Goal: Information Seeking & Learning: Understand process/instructions

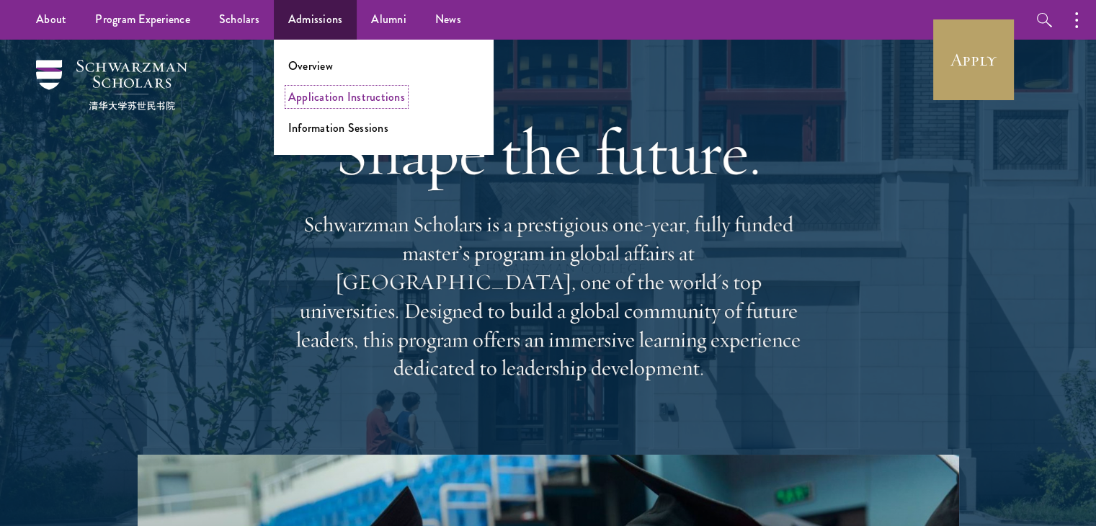
click at [313, 98] on link "Application Instructions" at bounding box center [346, 97] width 117 height 17
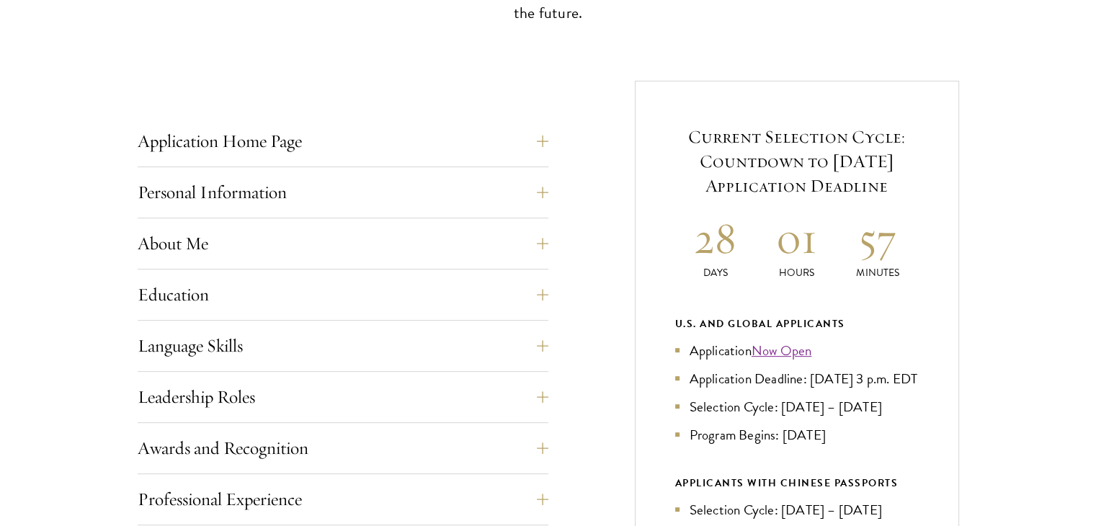
scroll to position [505, 0]
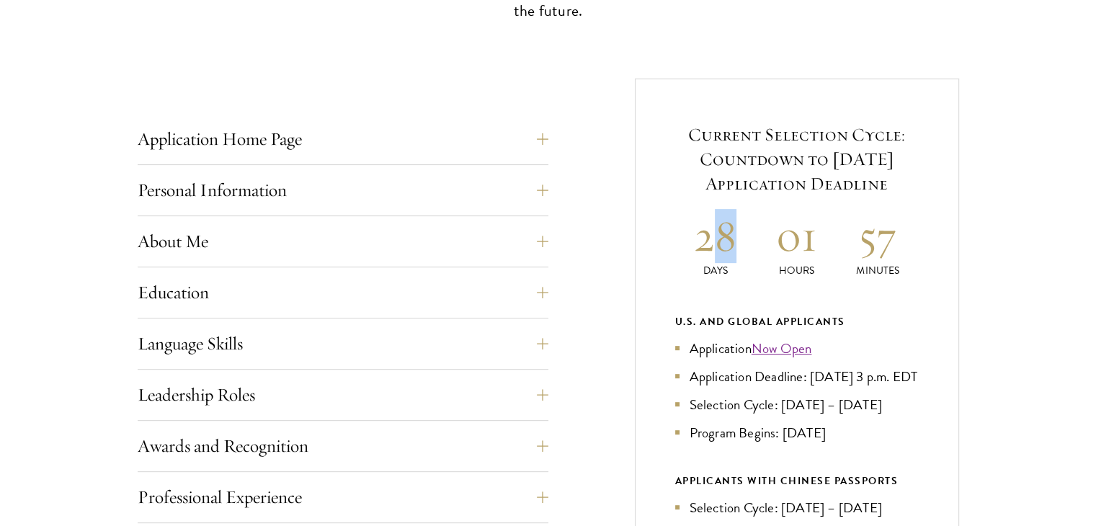
drag, startPoint x: 712, startPoint y: 230, endPoint x: 748, endPoint y: 241, distance: 37.6
click at [748, 241] on h2 "28" at bounding box center [715, 236] width 81 height 54
click at [749, 241] on h2 "28" at bounding box center [715, 236] width 81 height 54
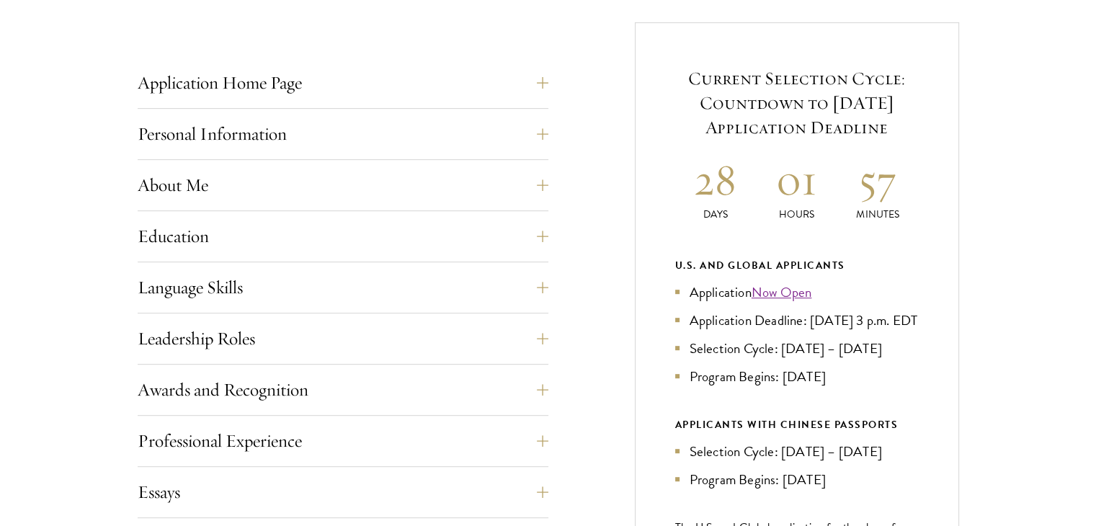
scroll to position [649, 0]
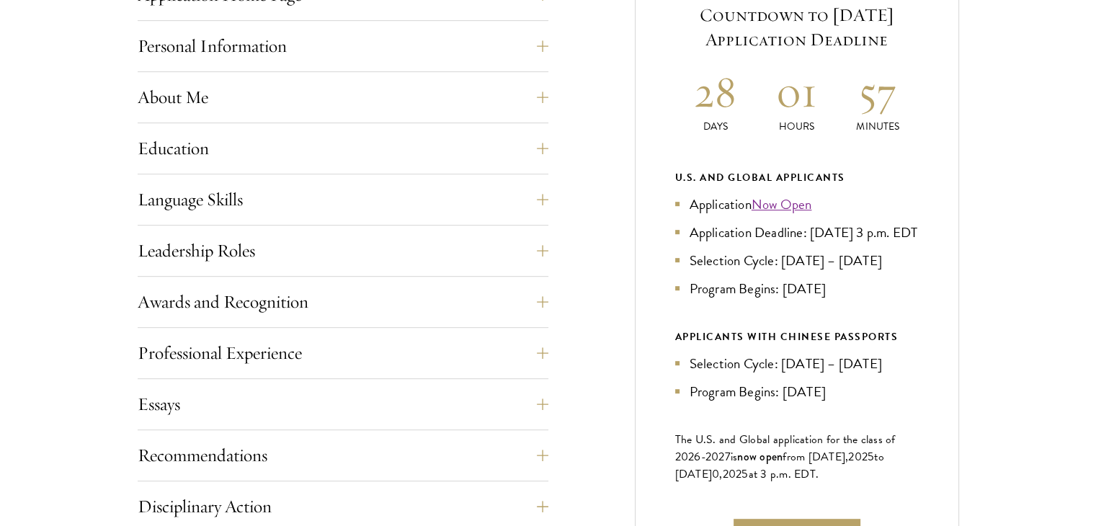
drag, startPoint x: 778, startPoint y: 315, endPoint x: 843, endPoint y: 314, distance: 64.9
click at [843, 299] on li "Program Begins: Aug 2026" at bounding box center [797, 288] width 244 height 21
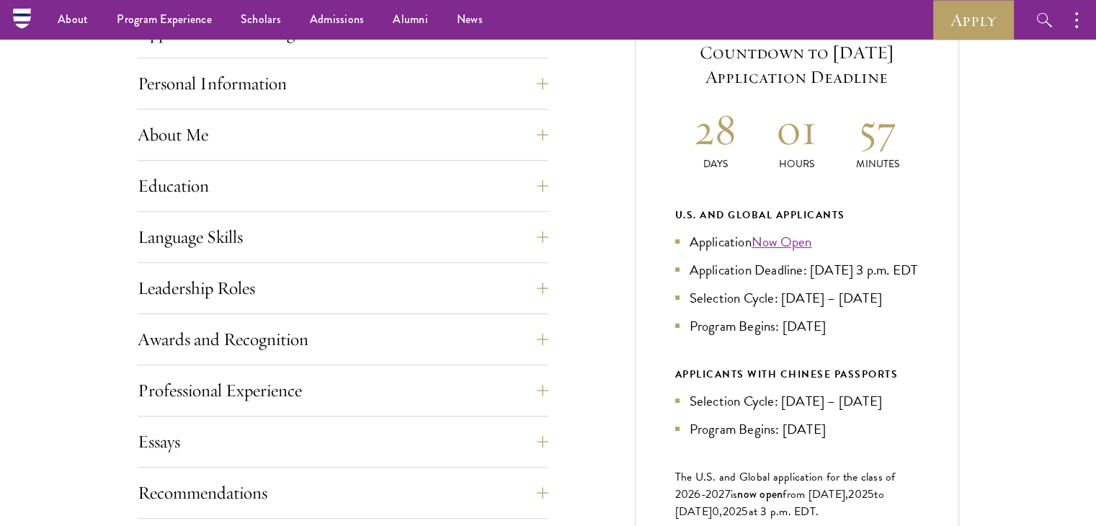
scroll to position [577, 0]
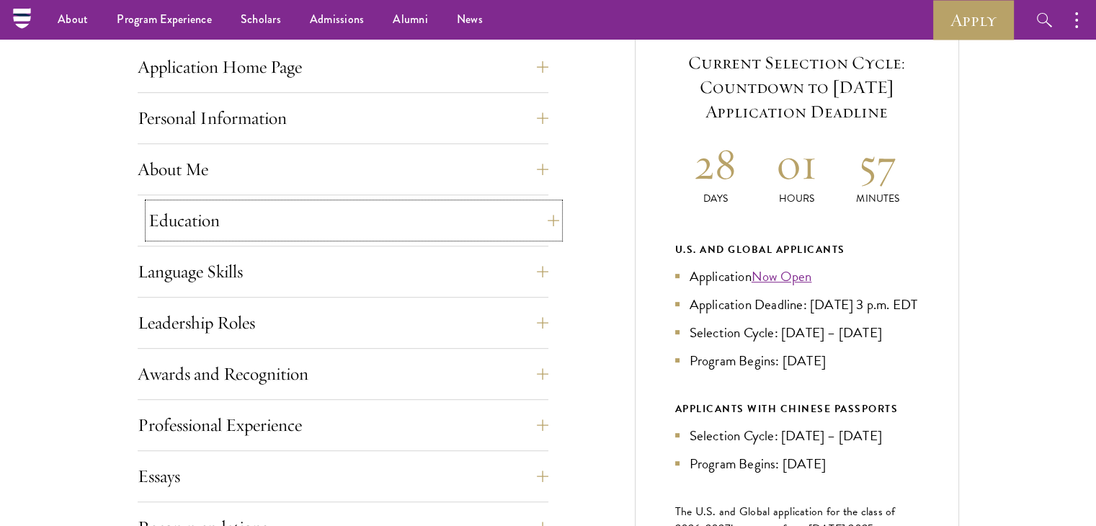
click at [542, 216] on button "Education" at bounding box center [353, 220] width 411 height 35
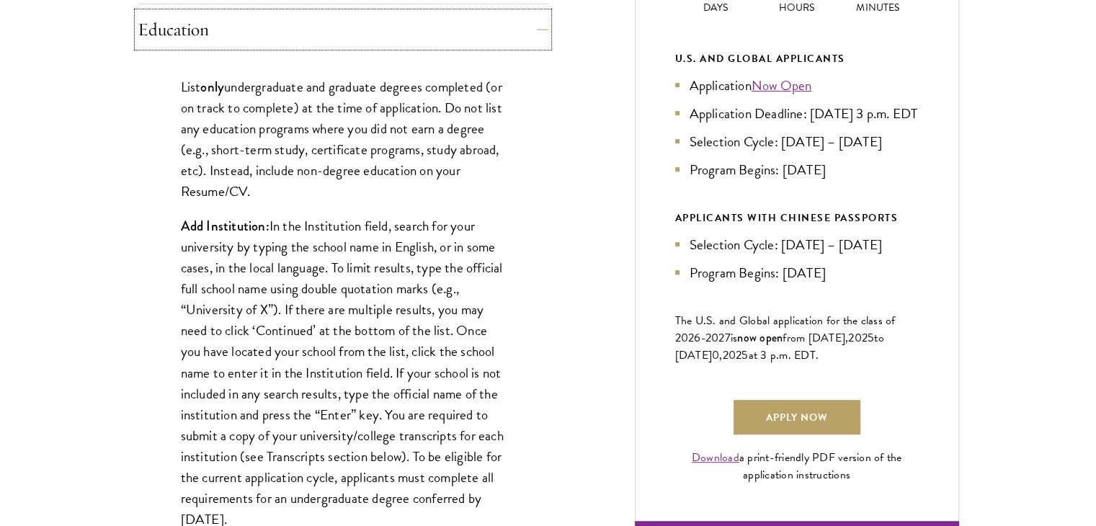
scroll to position [793, 0]
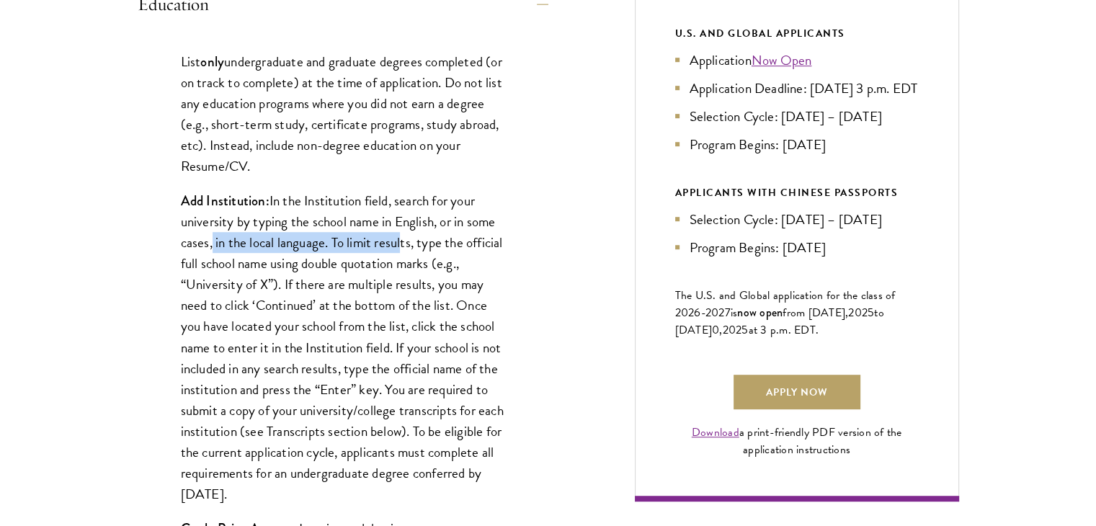
drag, startPoint x: 208, startPoint y: 244, endPoint x: 398, endPoint y: 249, distance: 190.3
click at [398, 249] on p "Add Institution: In the Institution field, search for your university by typing…" at bounding box center [343, 347] width 324 height 314
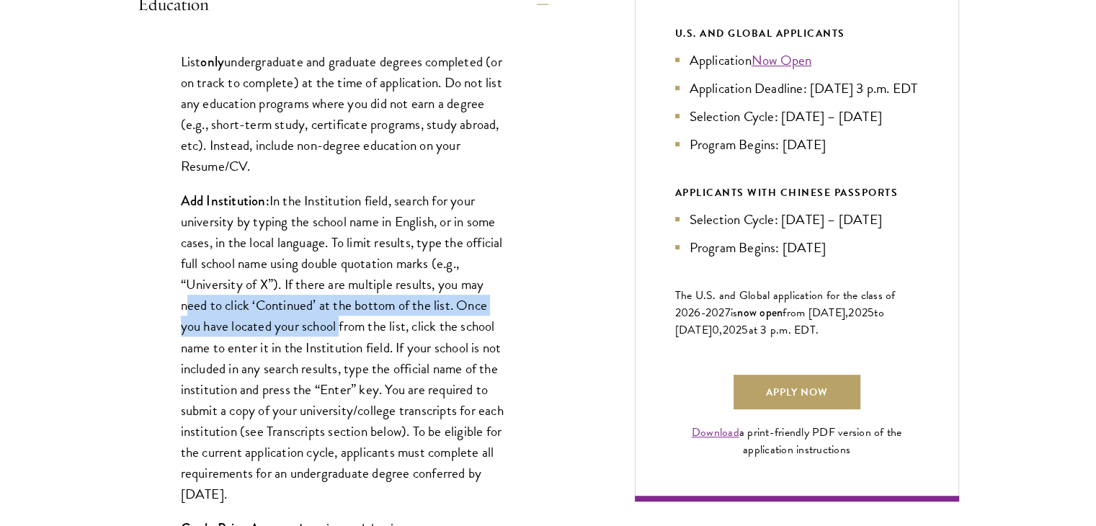
drag, startPoint x: 182, startPoint y: 303, endPoint x: 337, endPoint y: 316, distance: 156.2
click at [337, 316] on p "Add Institution: In the Institution field, search for your university by typing…" at bounding box center [343, 347] width 324 height 314
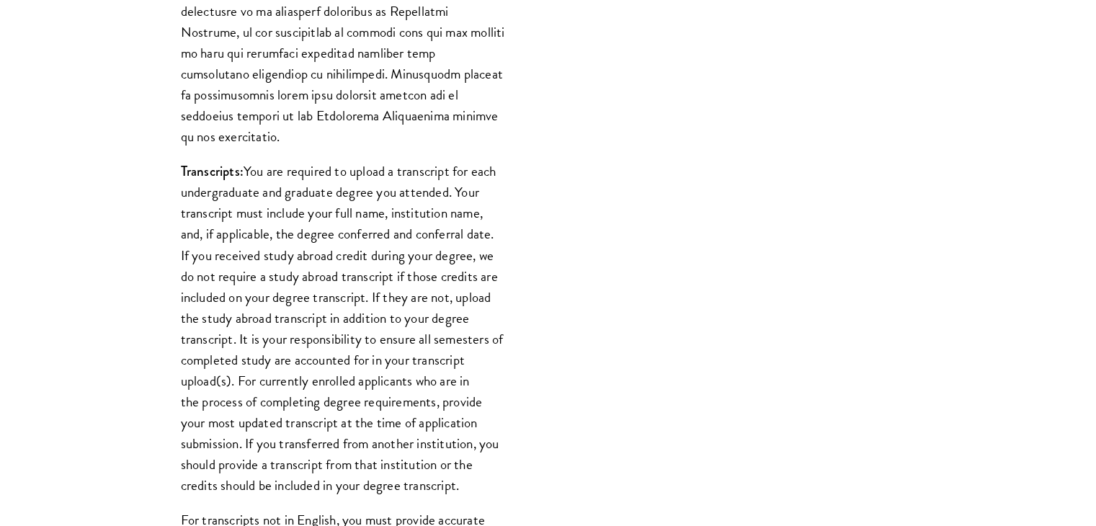
scroll to position [1586, 0]
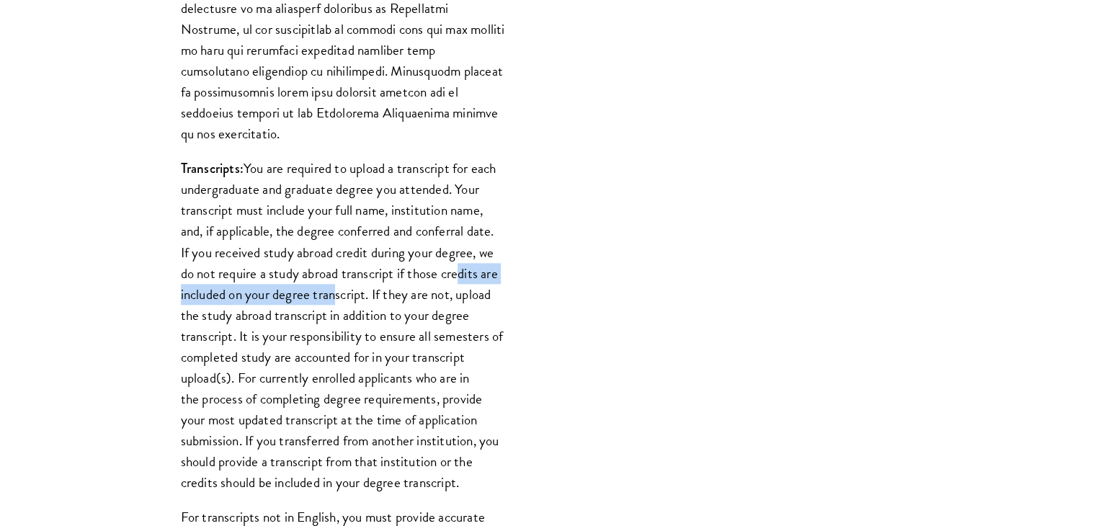
drag, startPoint x: 351, startPoint y: 263, endPoint x: 458, endPoint y: 262, distance: 107.4
click at [458, 262] on p "Transcripts: You are required to upload a transcript for each undergraduate and…" at bounding box center [343, 325] width 324 height 335
drag, startPoint x: 458, startPoint y: 262, endPoint x: 438, endPoint y: 269, distance: 21.4
click at [458, 262] on p "Transcripts: You are required to upload a transcript for each undergraduate and…" at bounding box center [343, 325] width 324 height 335
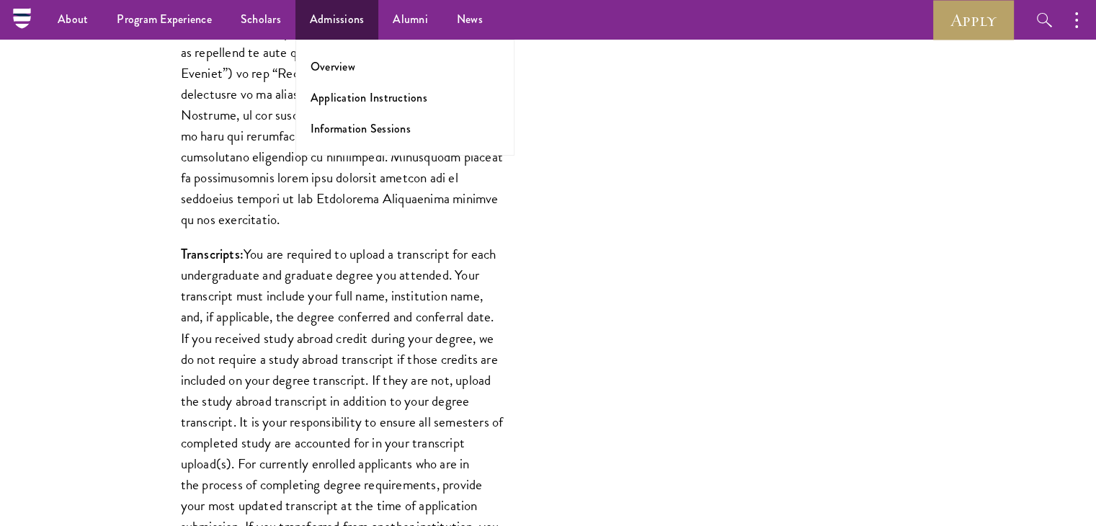
scroll to position [1442, 0]
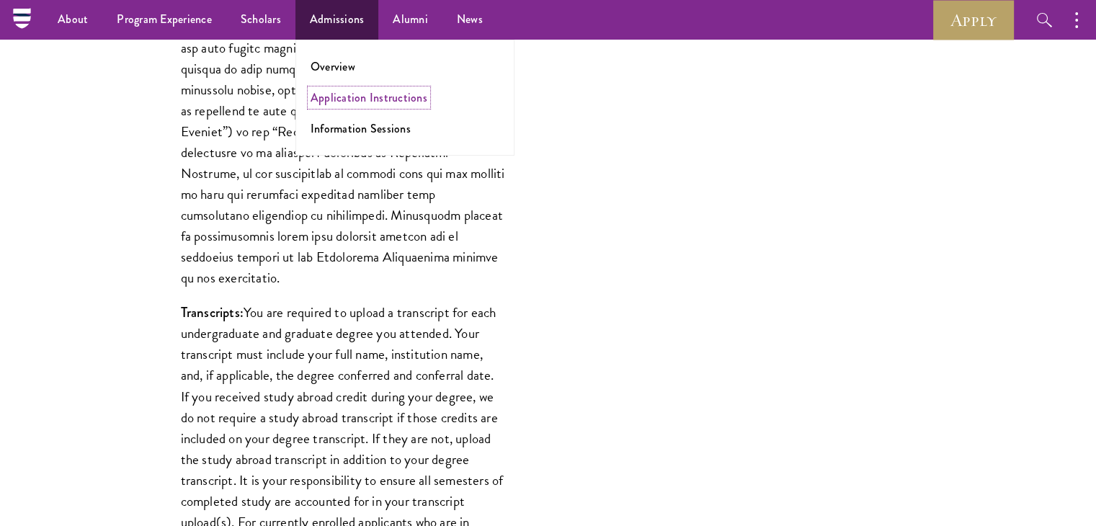
click at [353, 96] on link "Application Instructions" at bounding box center [369, 97] width 117 height 17
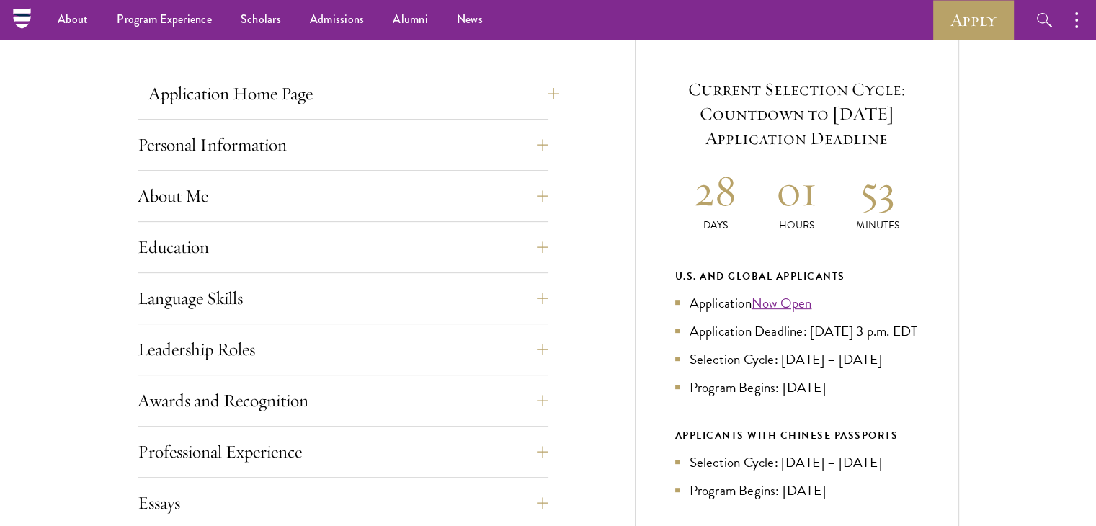
scroll to position [505, 0]
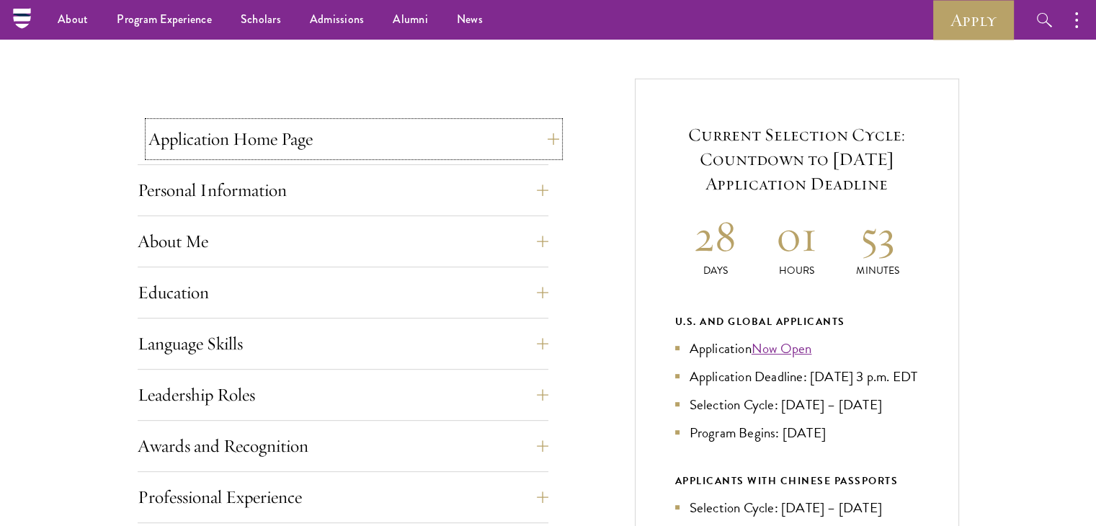
click at [548, 141] on button "Application Home Page" at bounding box center [353, 139] width 411 height 35
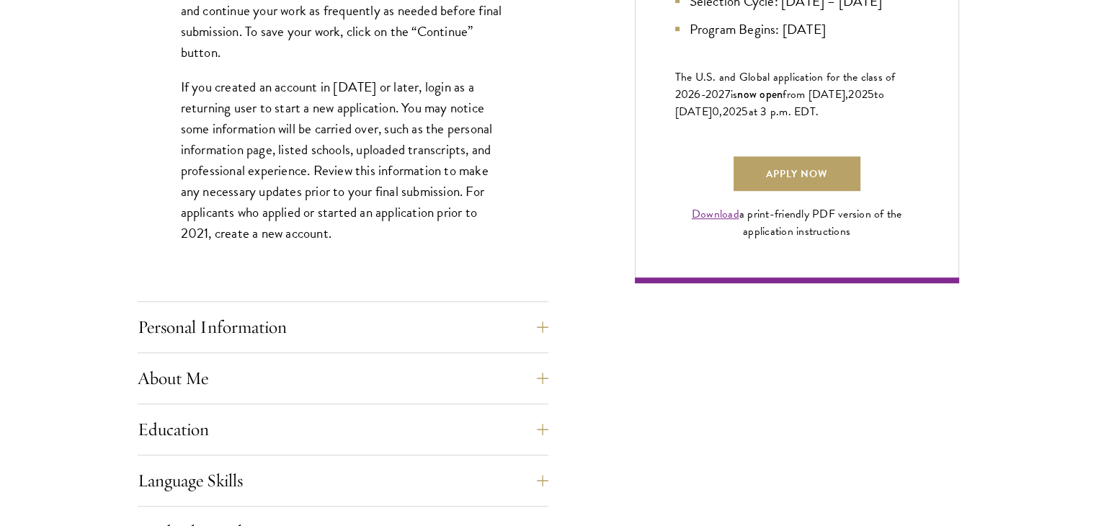
scroll to position [1081, 0]
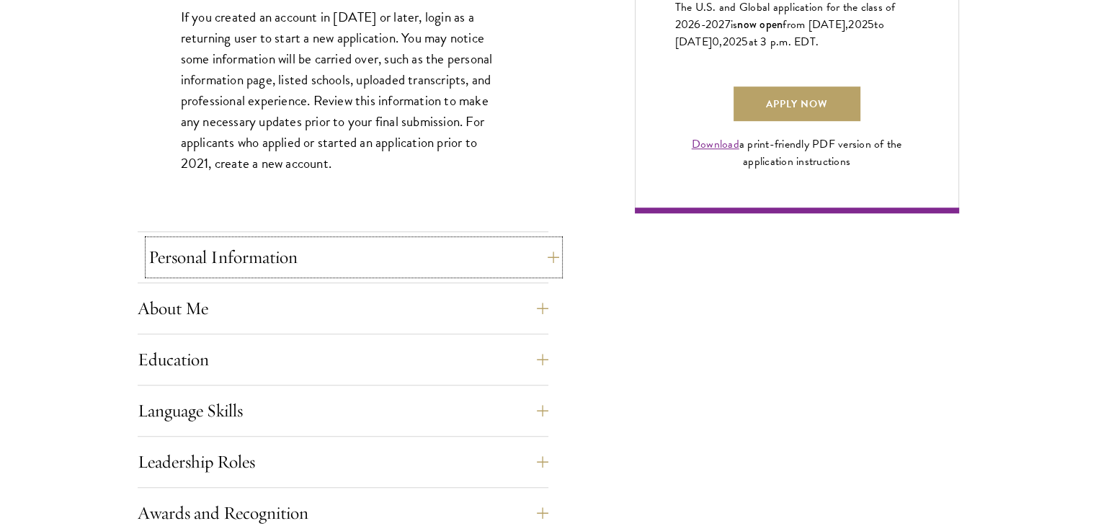
click at [543, 251] on button "Personal Information" at bounding box center [353, 257] width 411 height 35
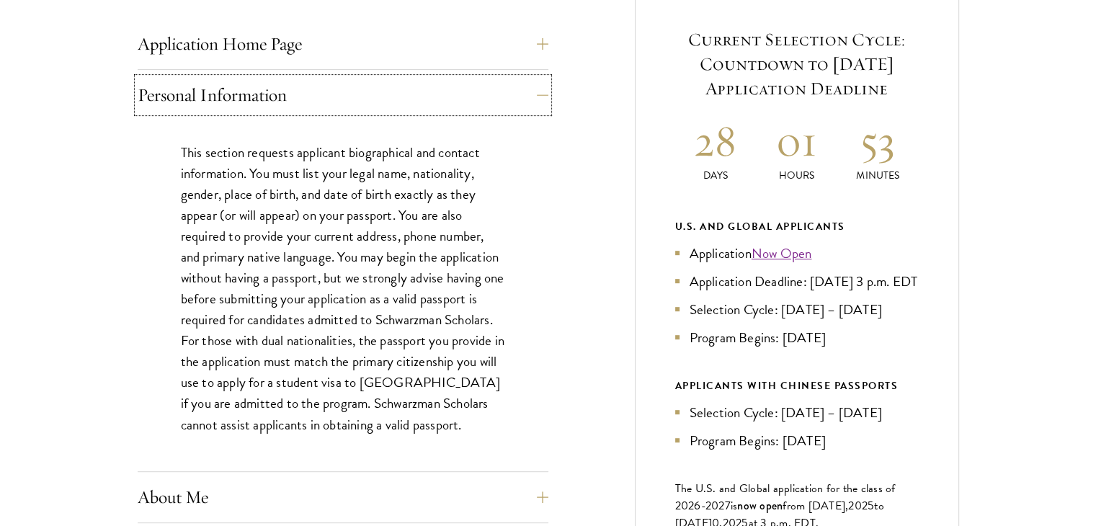
scroll to position [1009, 0]
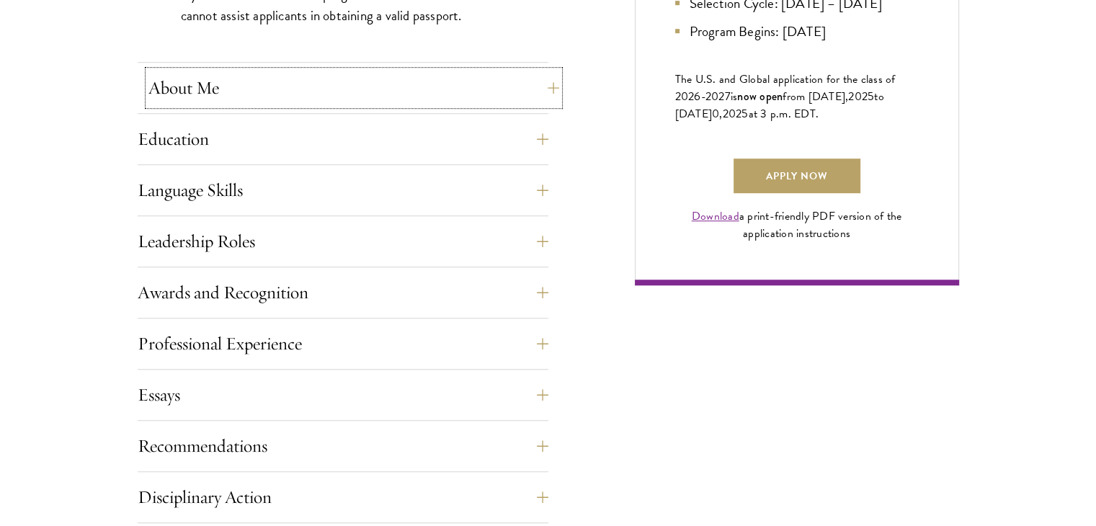
click at [545, 97] on button "About Me" at bounding box center [353, 88] width 411 height 35
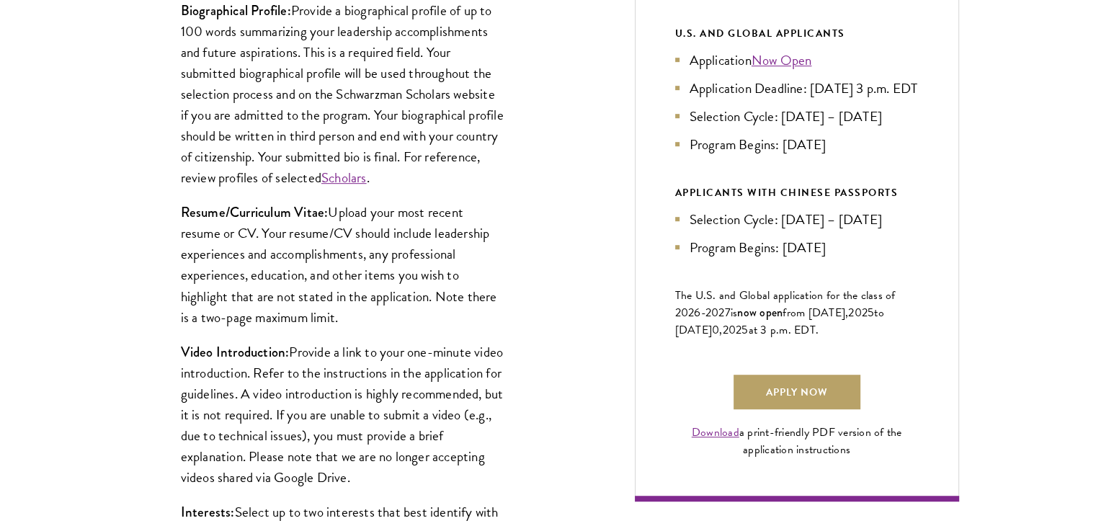
scroll to position [865, 0]
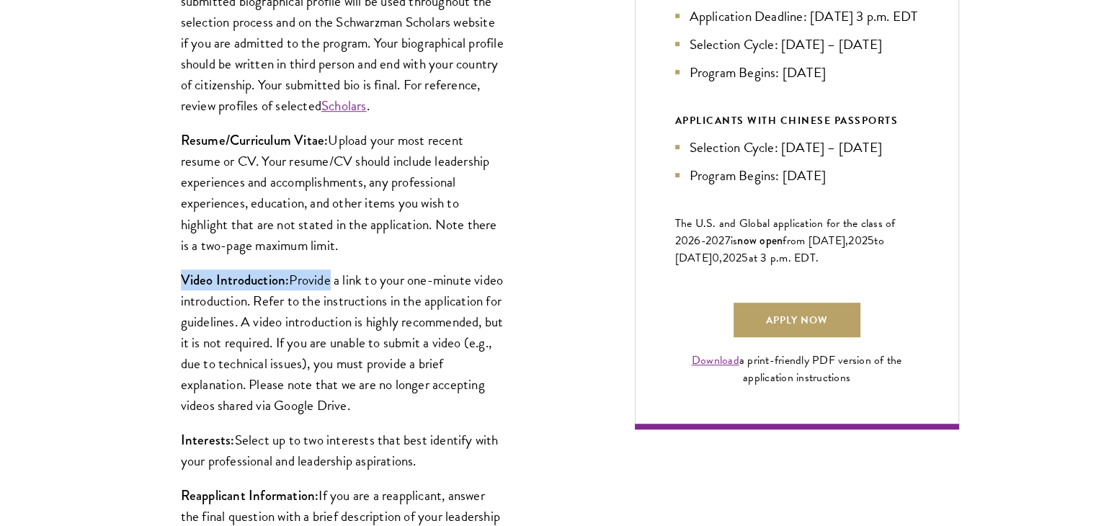
drag, startPoint x: 185, startPoint y: 282, endPoint x: 325, endPoint y: 288, distance: 140.7
click at [325, 288] on p "Video Introduction: Provide a link to your one-minute video introduction. Refer…" at bounding box center [343, 343] width 324 height 146
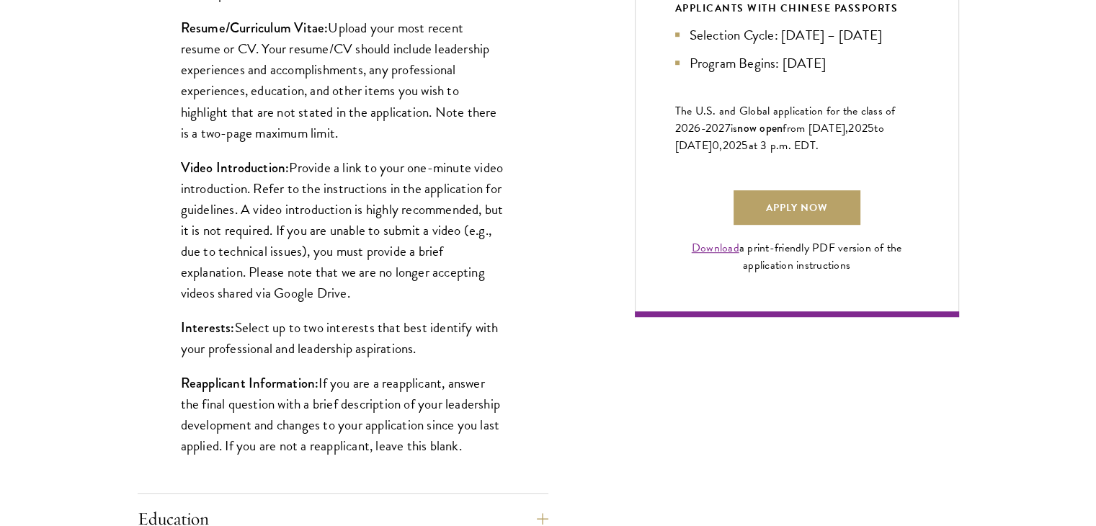
scroll to position [1009, 0]
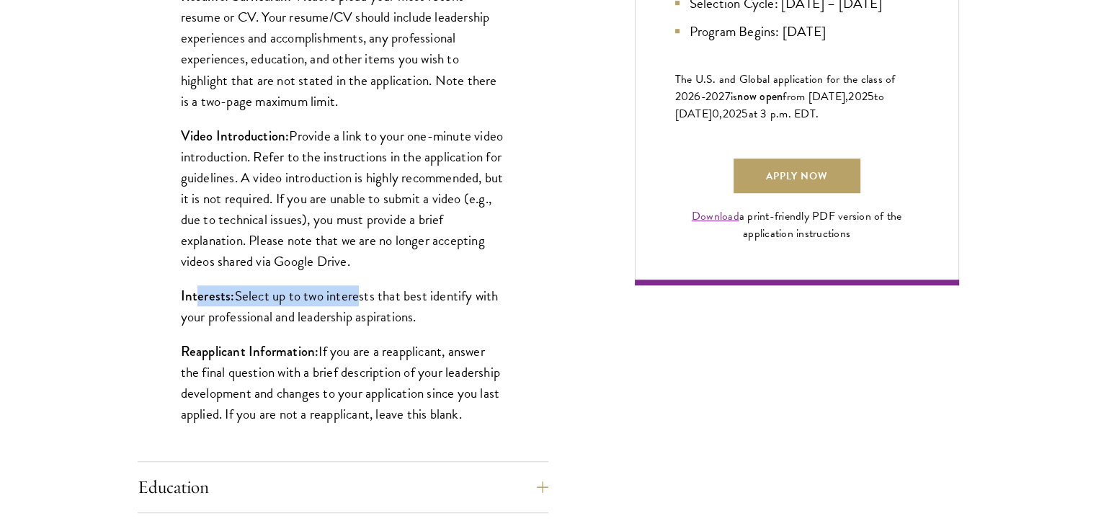
drag, startPoint x: 225, startPoint y: 292, endPoint x: 358, endPoint y: 303, distance: 133.8
click at [355, 304] on p "Interests: Select up to two interests that best identify with your professional…" at bounding box center [343, 306] width 324 height 42
click at [359, 303] on p "Interests: Select up to two interests that best identify with your professional…" at bounding box center [343, 306] width 324 height 42
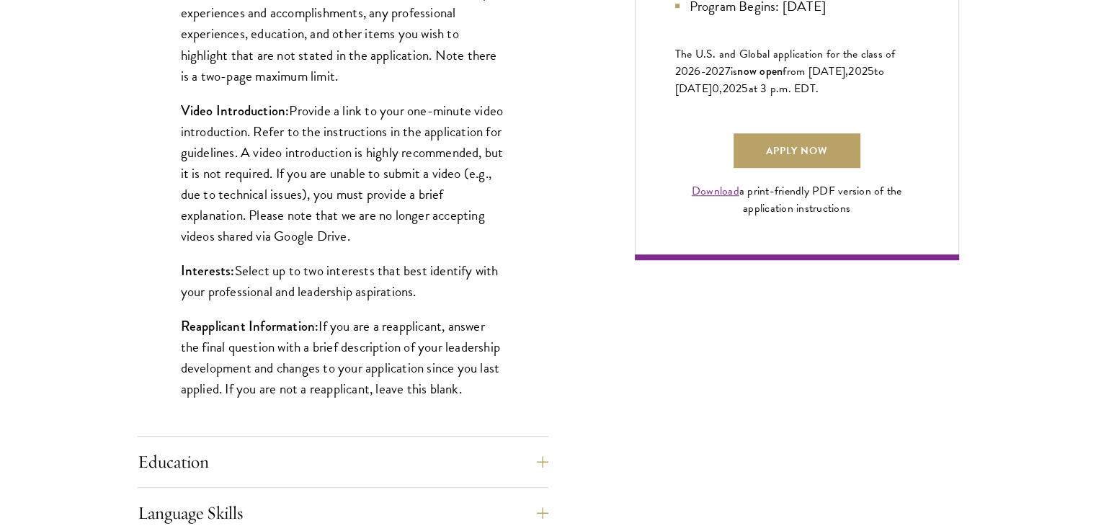
scroll to position [1153, 0]
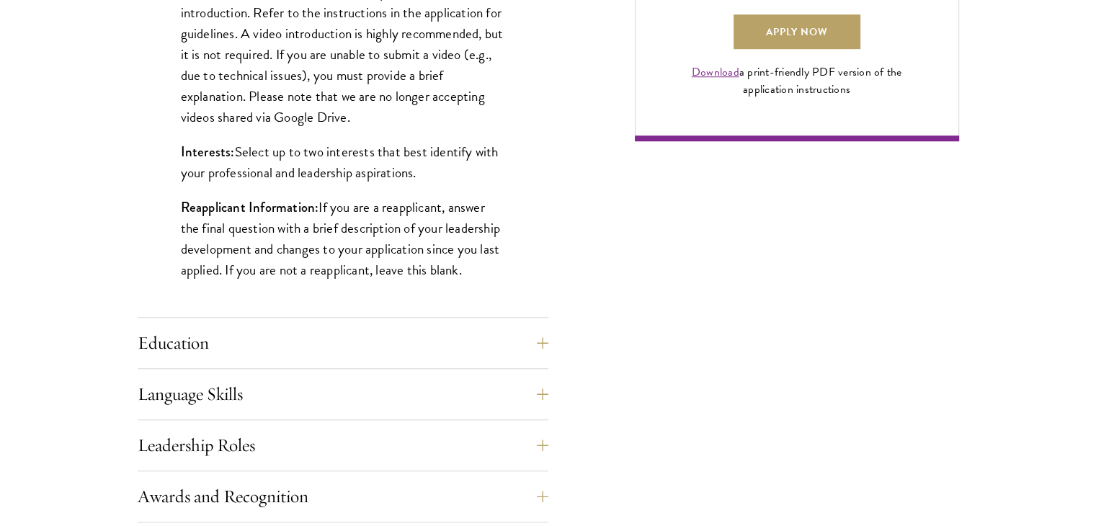
click at [549, 350] on div "Application Home Page The online application form must be completed in English.…" at bounding box center [549, 206] width 822 height 1553
click at [542, 338] on button "Education" at bounding box center [353, 343] width 411 height 35
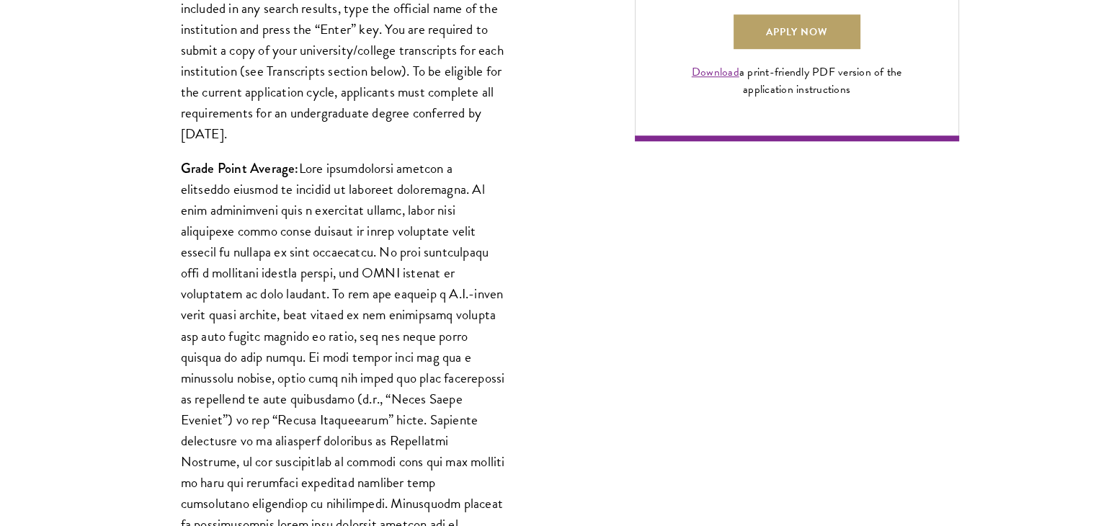
scroll to position [1225, 0]
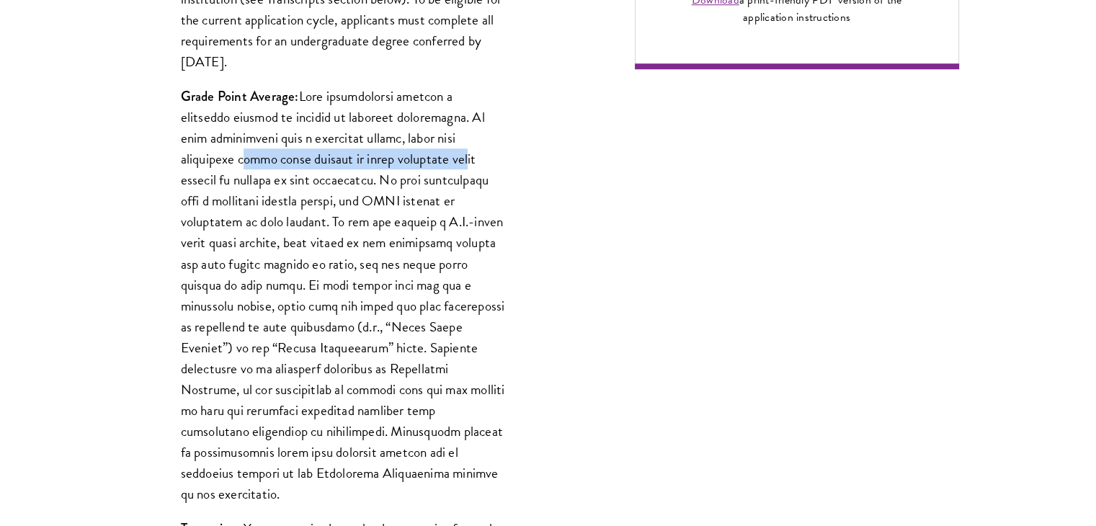
drag, startPoint x: 170, startPoint y: 167, endPoint x: 409, endPoint y: 168, distance: 238.6
click at [409, 168] on div "List only undergraduate and graduate degrees completed (or on track to complete…" at bounding box center [343, 446] width 411 height 1698
click at [409, 168] on p "Grade Point Average:" at bounding box center [343, 295] width 324 height 419
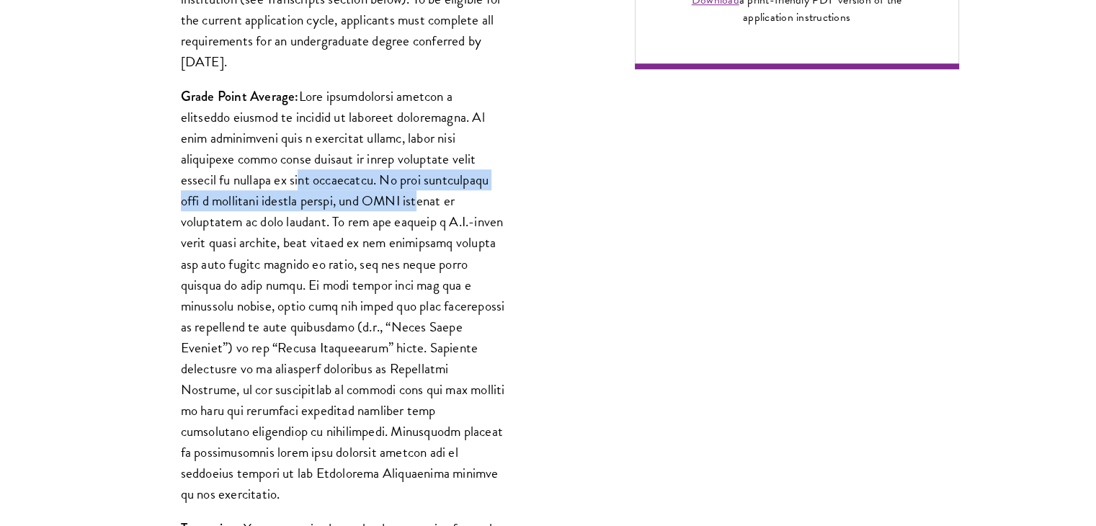
drag, startPoint x: 247, startPoint y: 185, endPoint x: 401, endPoint y: 191, distance: 154.4
click at [401, 191] on p "Grade Point Average:" at bounding box center [343, 295] width 324 height 419
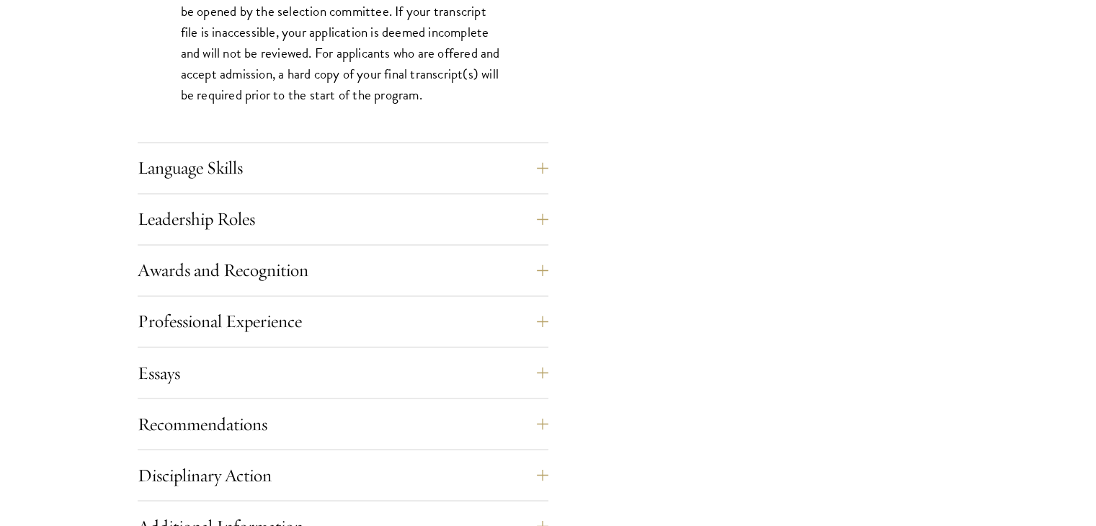
scroll to position [2379, 0]
click at [533, 166] on button "Language Skills" at bounding box center [353, 167] width 411 height 35
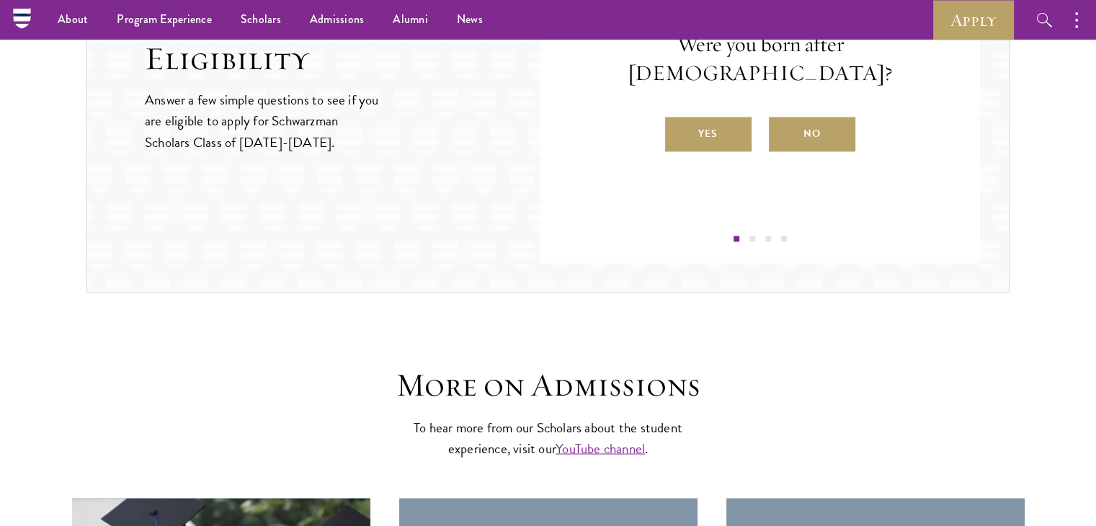
scroll to position [2307, 0]
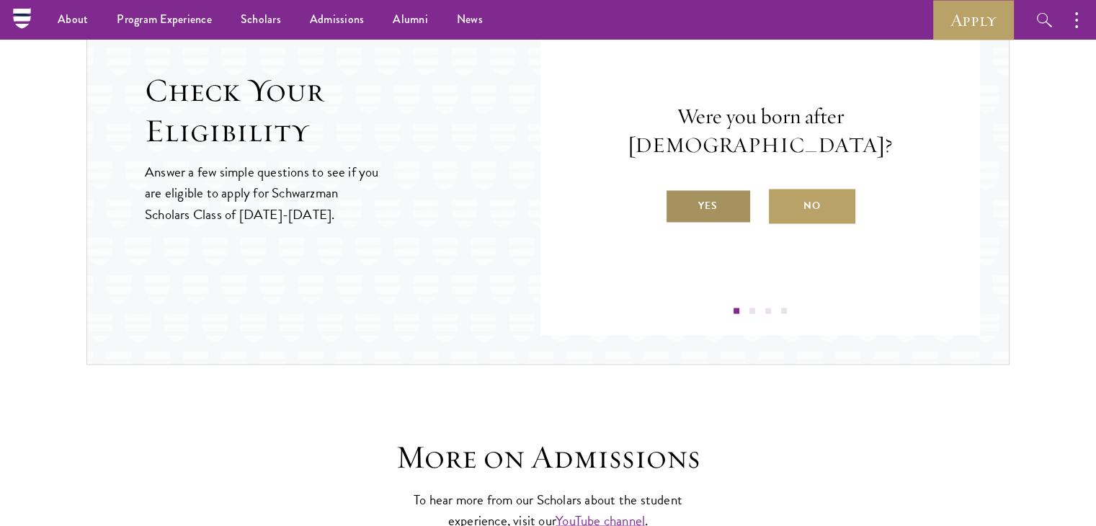
click at [729, 193] on label "Yes" at bounding box center [708, 206] width 86 height 35
click at [678, 193] on input "Yes" at bounding box center [671, 196] width 13 height 13
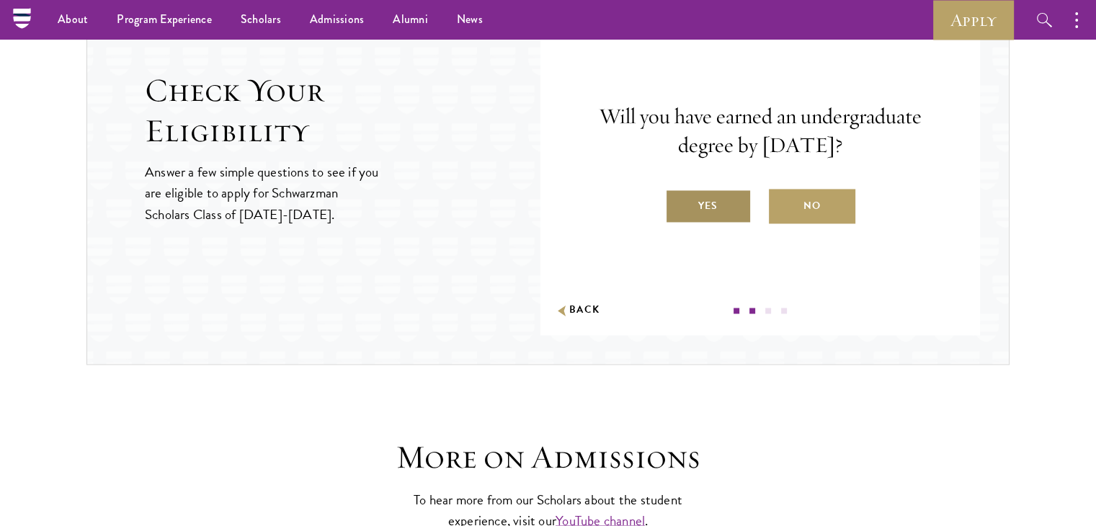
click at [722, 208] on label "Yes" at bounding box center [708, 206] width 86 height 35
click at [678, 203] on input "Yes" at bounding box center [671, 196] width 13 height 13
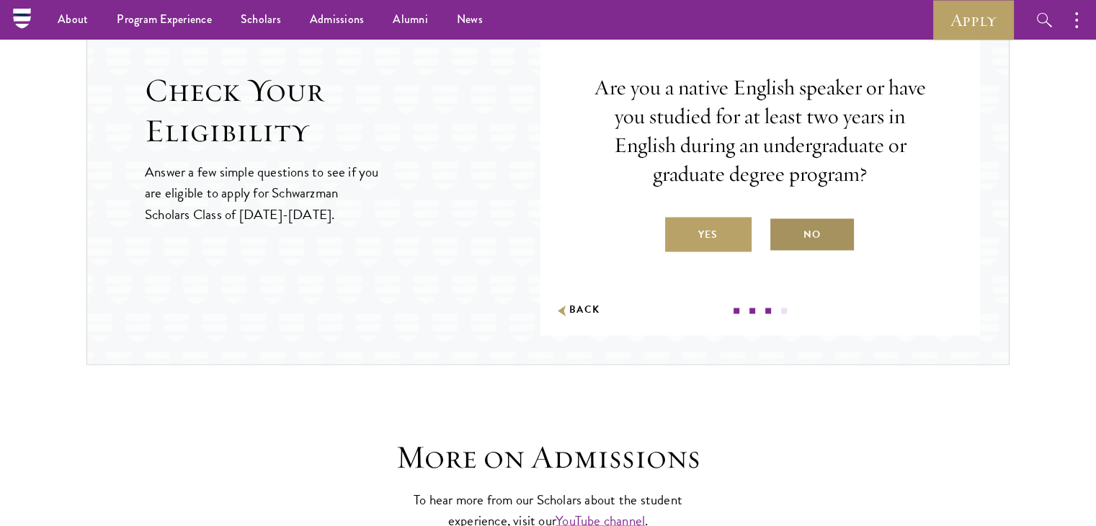
click at [815, 226] on label "No" at bounding box center [812, 234] width 86 height 35
click at [782, 226] on input "No" at bounding box center [775, 225] width 13 height 13
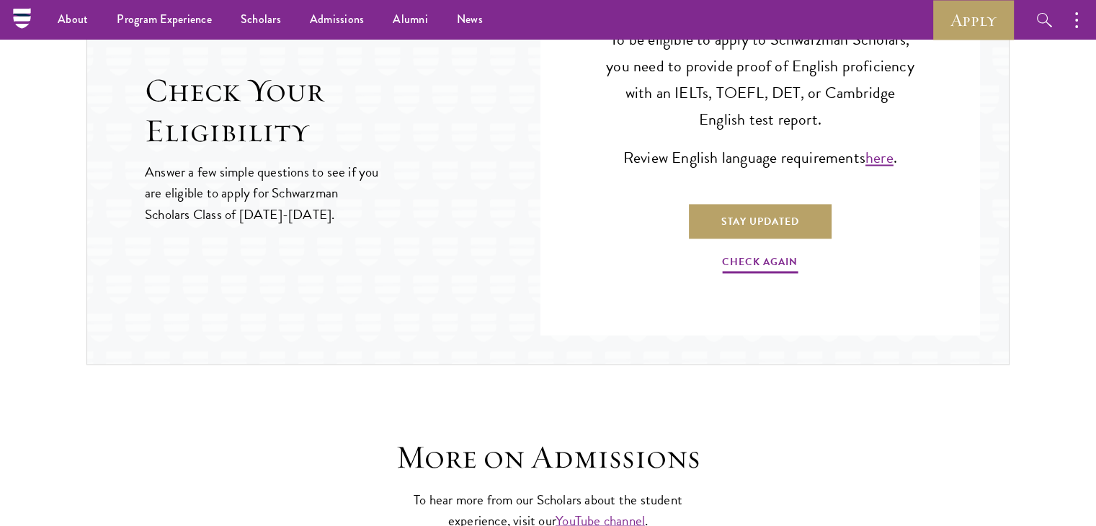
scroll to position [2235, 0]
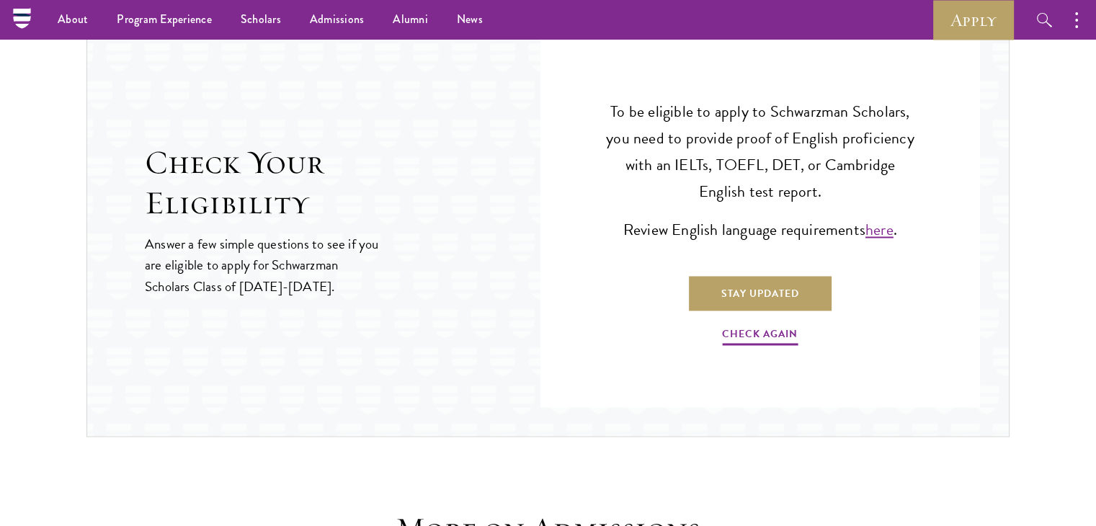
click at [835, 134] on p "To be eligible to apply to Schwarzman Scholars, you need to provide proof of En…" at bounding box center [760, 152] width 310 height 107
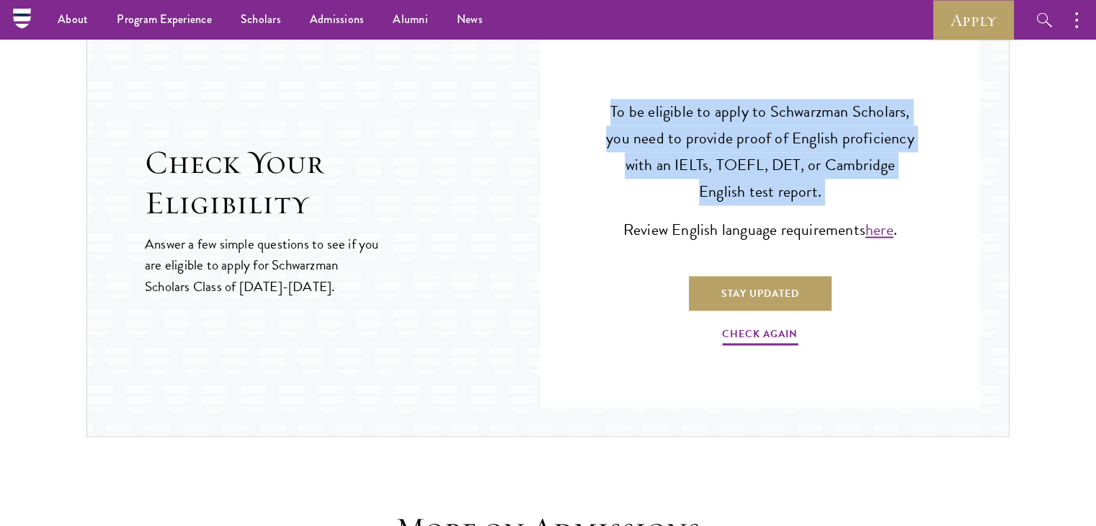
click at [835, 134] on p "To be eligible to apply to Schwarzman Scholars, you need to provide proof of En…" at bounding box center [760, 152] width 310 height 107
click at [835, 135] on p "To be eligible to apply to Schwarzman Scholars, you need to provide proof of En…" at bounding box center [760, 152] width 310 height 107
click at [814, 145] on p "To be eligible to apply to Schwarzman Scholars, you need to provide proof of En…" at bounding box center [760, 152] width 310 height 107
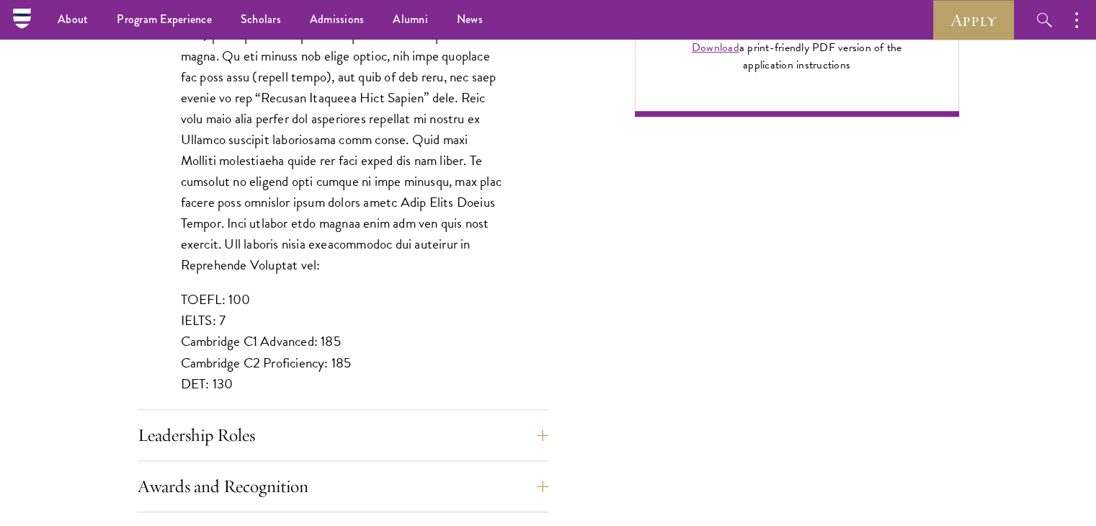
scroll to position [1153, 0]
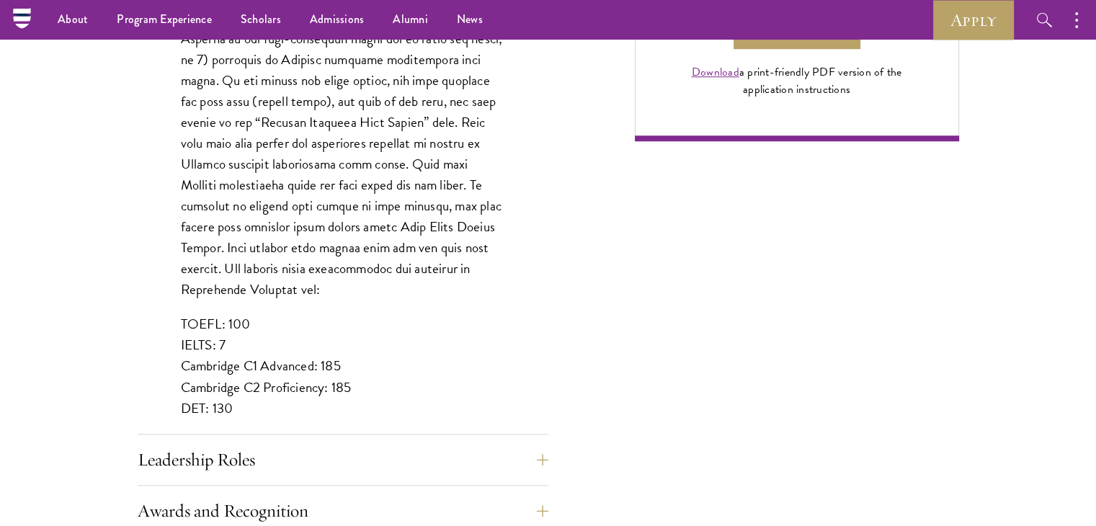
drag, startPoint x: 177, startPoint y: 383, endPoint x: 236, endPoint y: 383, distance: 59.1
click at [236, 383] on div "List up to three additional languages and indicate your level of proficiency fo…" at bounding box center [343, 87] width 411 height 735
click at [236, 383] on p "TOEFL: 100 IELTS: 7 Cambridge C1 Advanced: 185 Cambridge C2 Proficiency: 185 DE…" at bounding box center [343, 366] width 324 height 105
click at [381, 337] on p "TOEFL: 100 IELTS: 7 Cambridge C1 Advanced: 185 Cambridge C2 Proficiency: 185 DE…" at bounding box center [343, 366] width 324 height 105
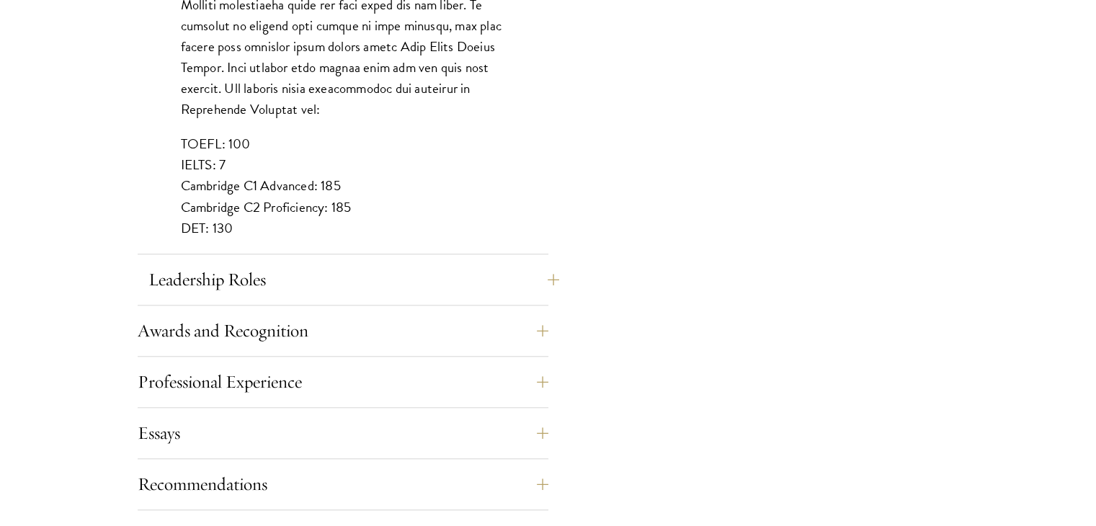
scroll to position [1370, 0]
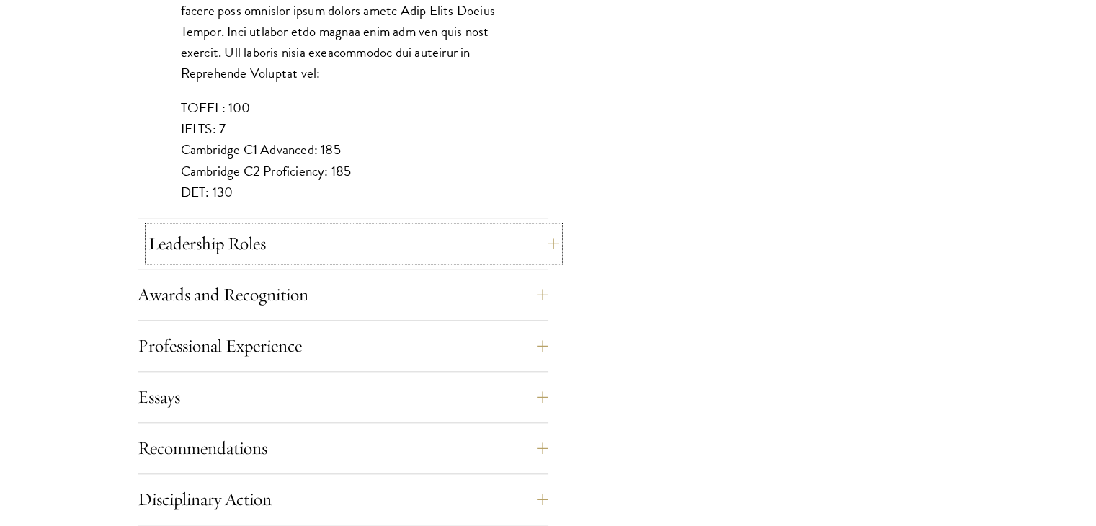
click at [551, 241] on button "Leadership Roles" at bounding box center [353, 243] width 411 height 35
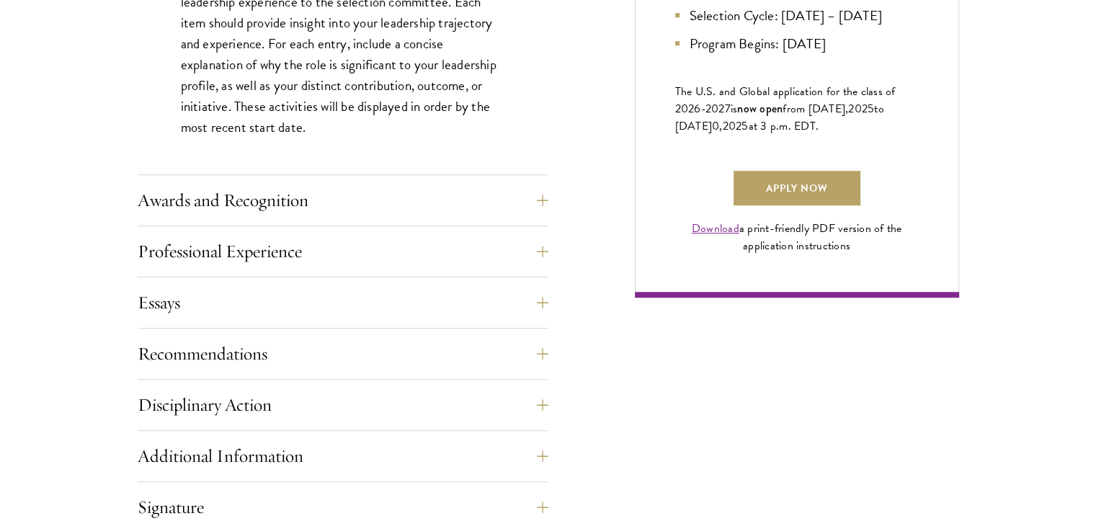
scroll to position [1009, 0]
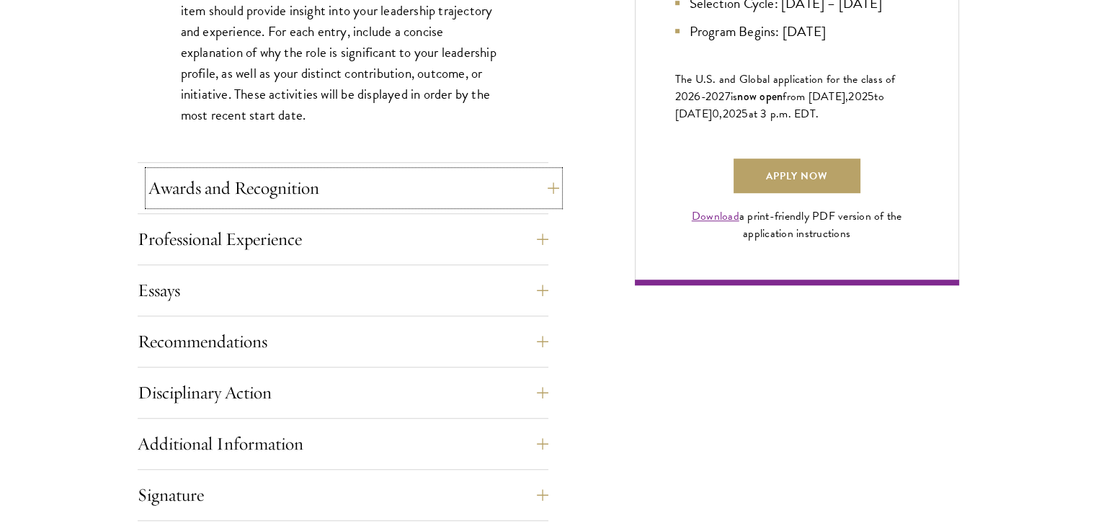
click at [540, 182] on button "Awards and Recognition" at bounding box center [353, 188] width 411 height 35
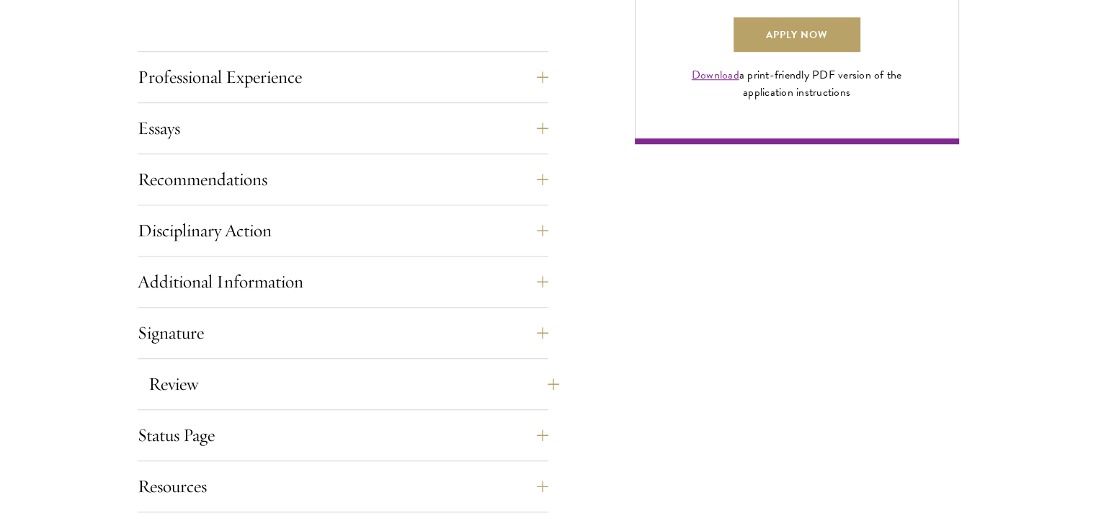
scroll to position [1225, 0]
